Goal: Find specific page/section: Find specific page/section

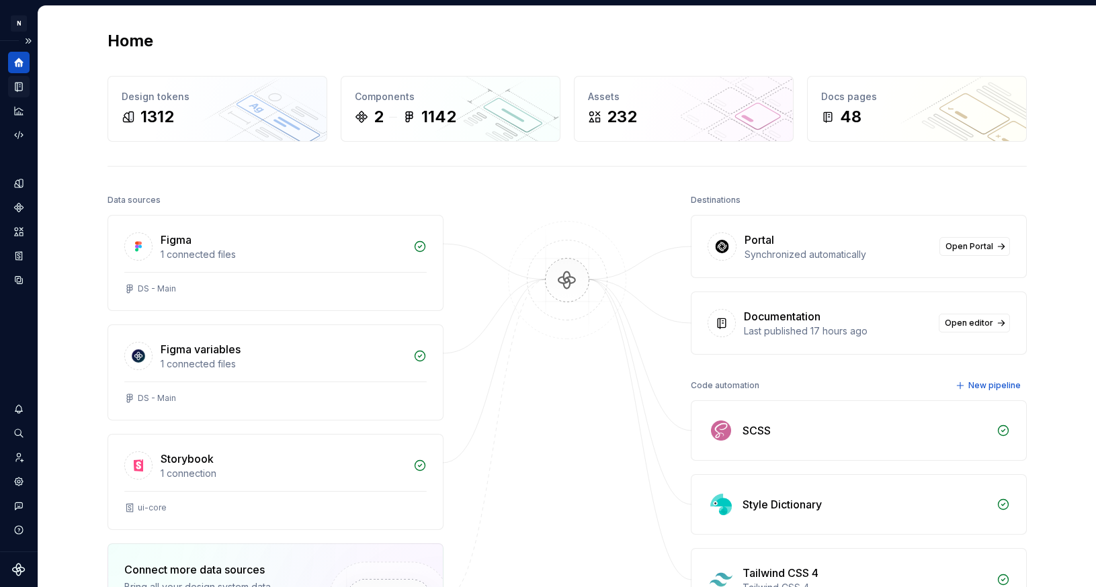
click at [19, 82] on icon "Documentation" at bounding box center [19, 87] width 12 height 12
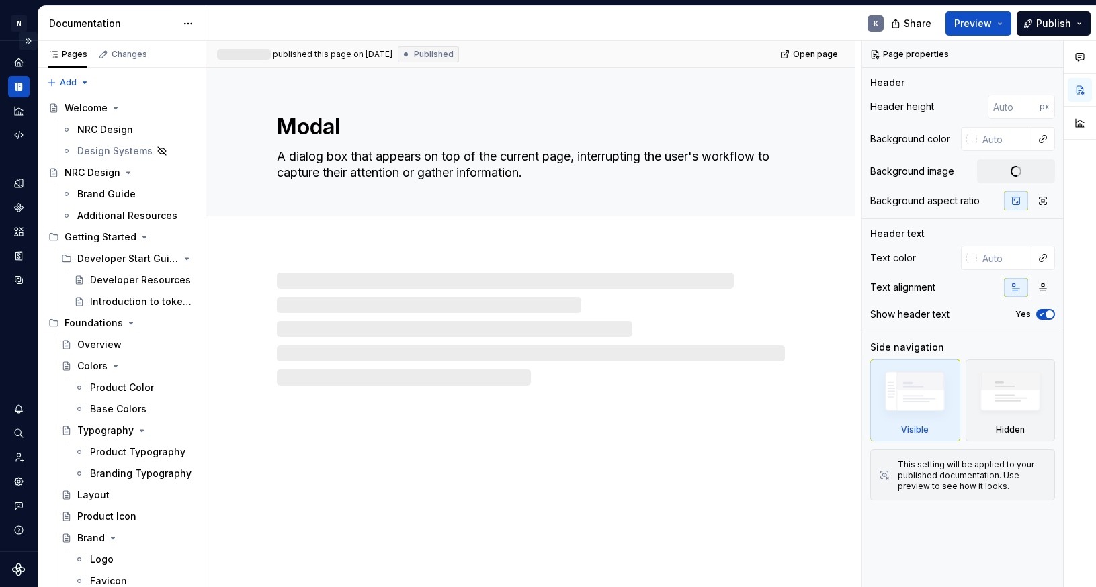
click at [30, 39] on button "Expand sidebar" at bounding box center [28, 41] width 19 height 19
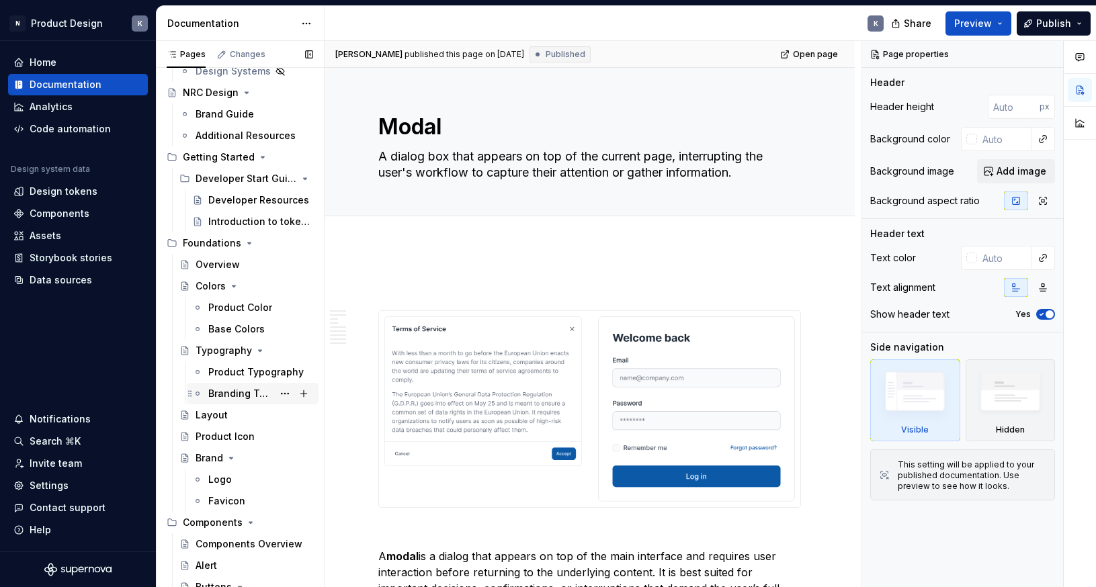
scroll to position [99, 0]
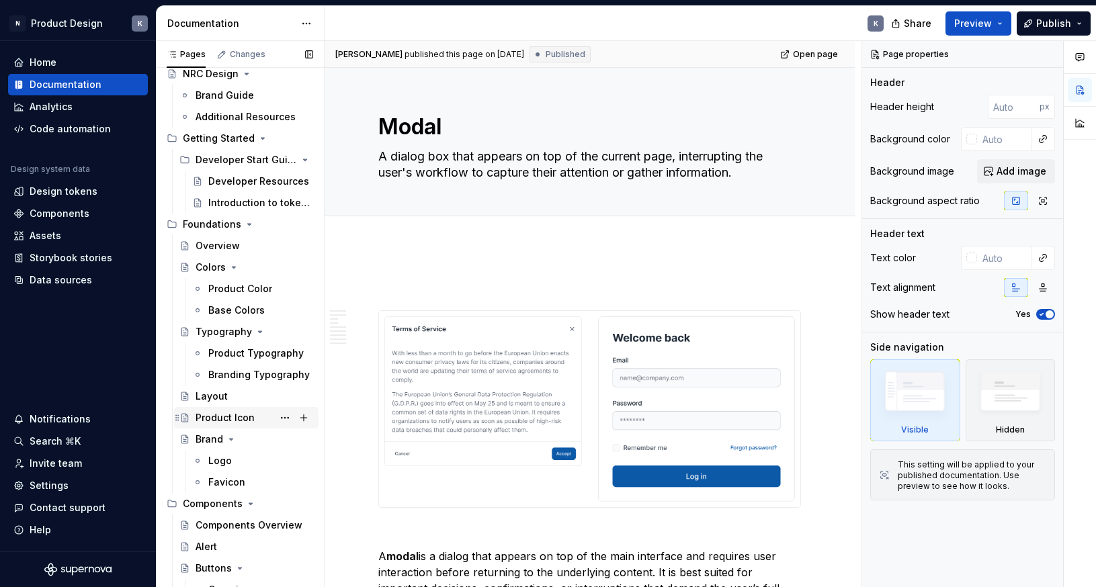
click at [246, 412] on div "Product Icon" at bounding box center [225, 417] width 59 height 13
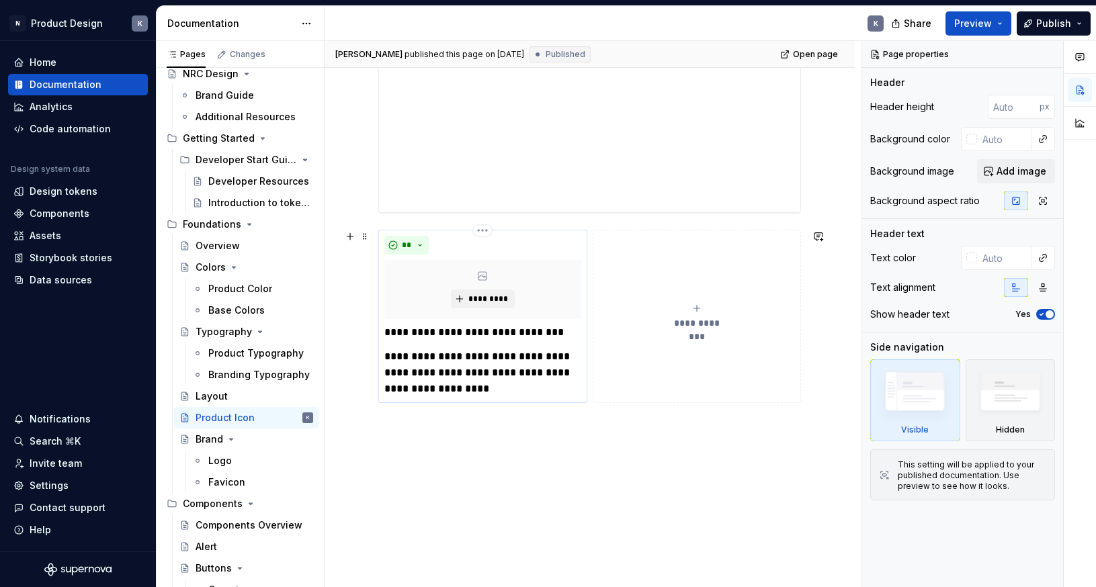
scroll to position [815, 0]
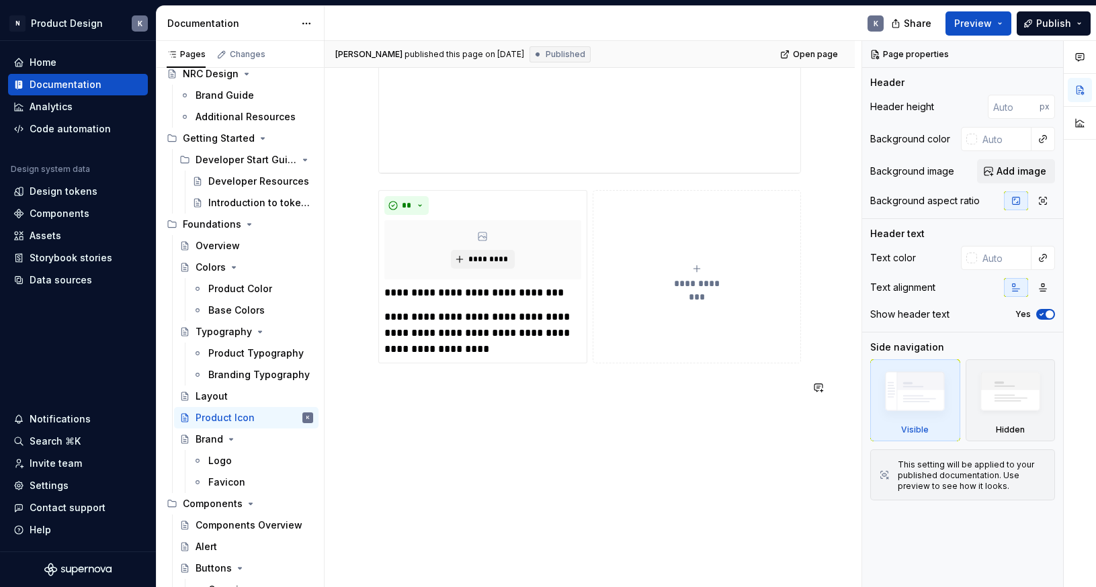
type textarea "*"
